Goal: Communication & Community: Connect with others

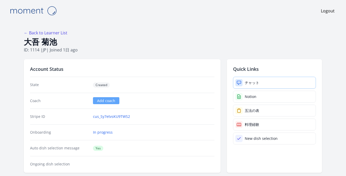
click at [260, 83] on link "チャット" at bounding box center [274, 83] width 83 height 12
click at [257, 81] on div "チャット" at bounding box center [252, 82] width 15 height 5
click at [251, 84] on div "チャット" at bounding box center [252, 82] width 15 height 5
